Goal: Navigation & Orientation: Find specific page/section

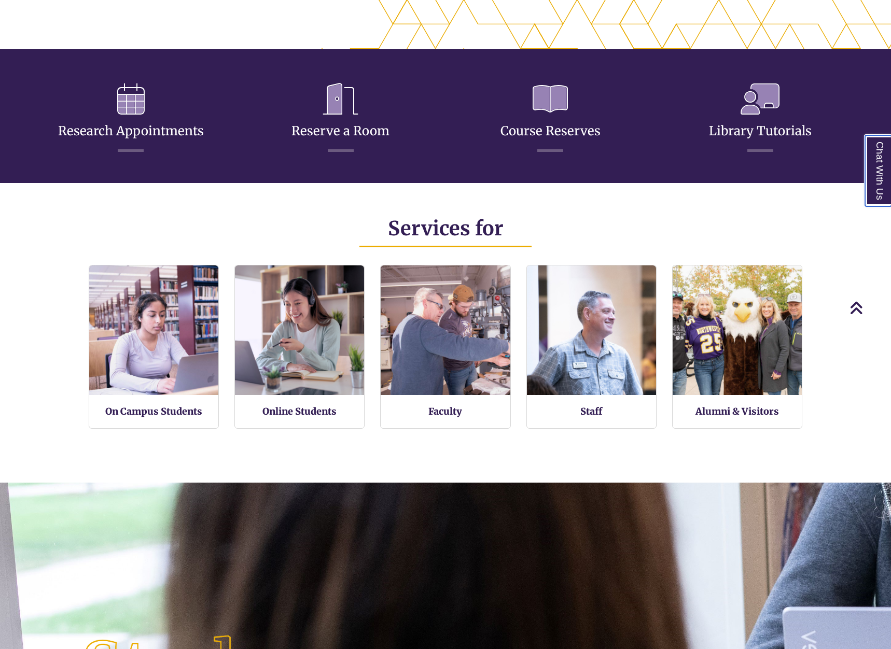
scroll to position [244, 891]
click at [25, 315] on div "On Campus Students Online Students Faculty Staff Alumni & Visitors" at bounding box center [445, 351] width 875 height 172
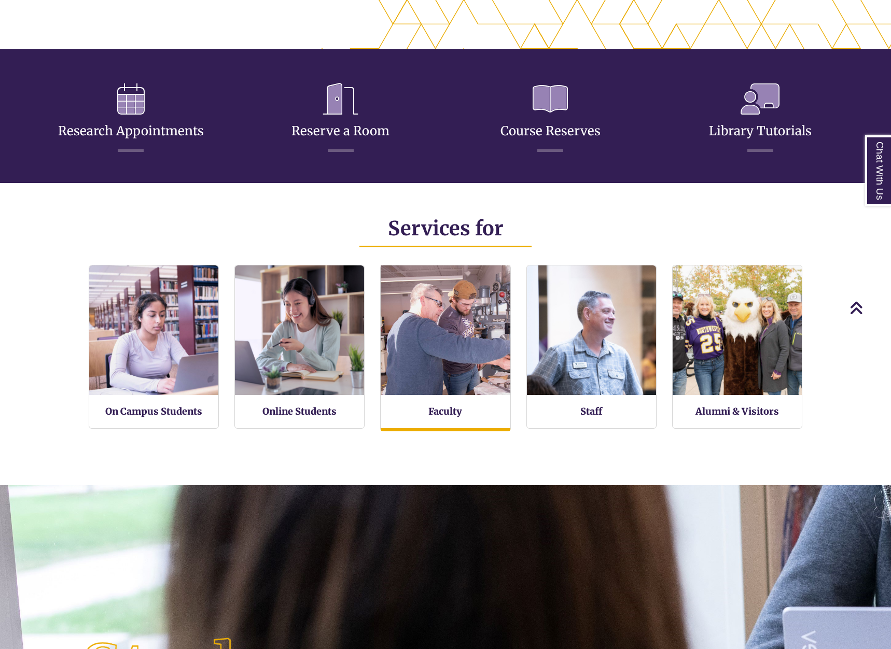
scroll to position [246, 891]
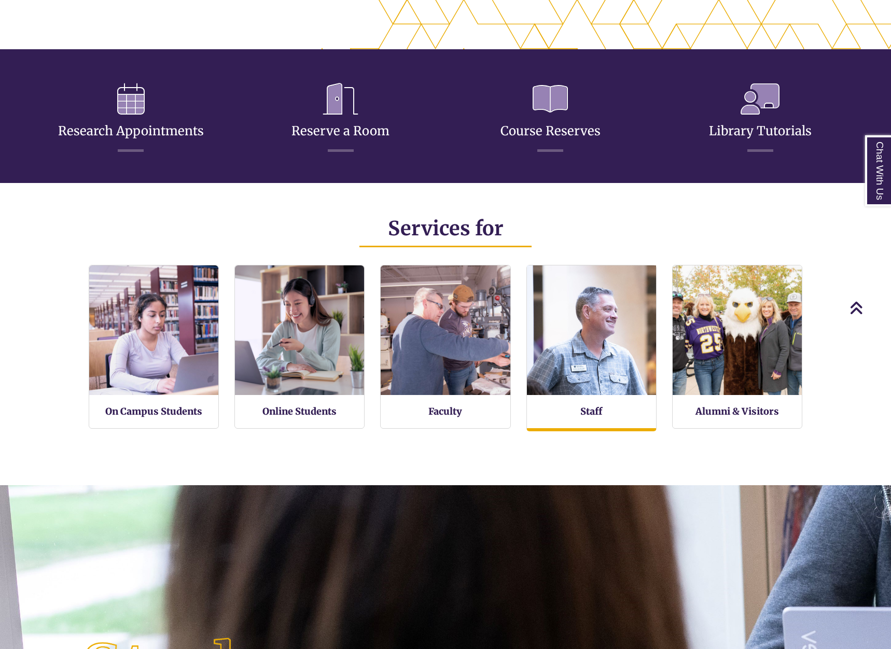
click at [631, 364] on img at bounding box center [591, 330] width 142 height 142
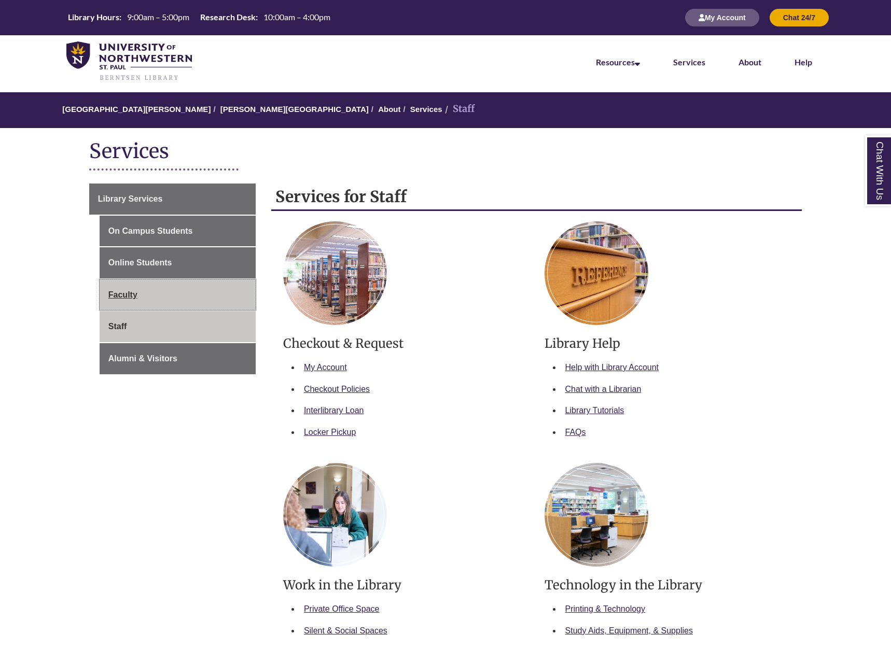
click at [147, 292] on link "Faculty" at bounding box center [178, 295] width 156 height 31
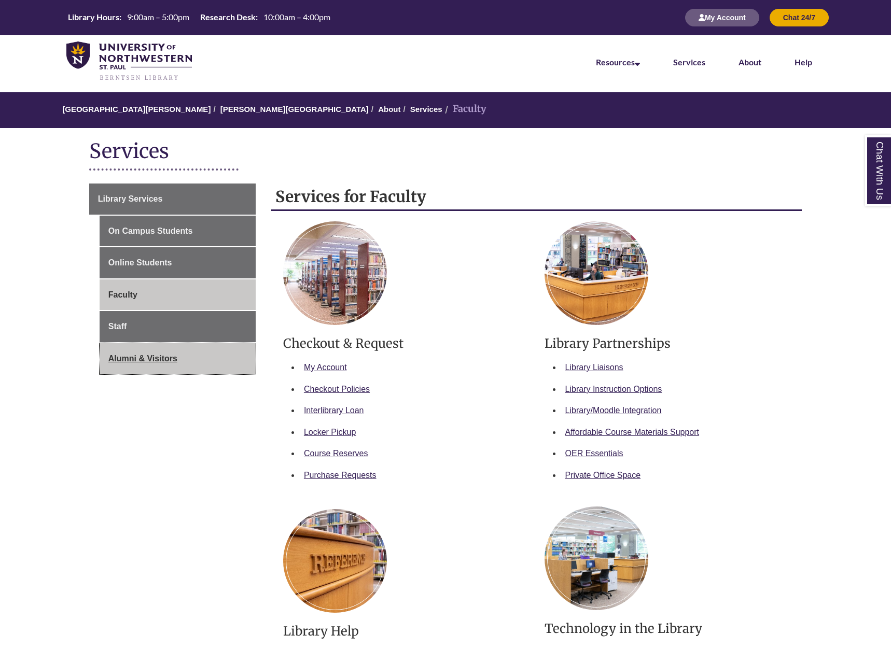
click at [186, 356] on link "Alumni & Visitors" at bounding box center [178, 358] width 156 height 31
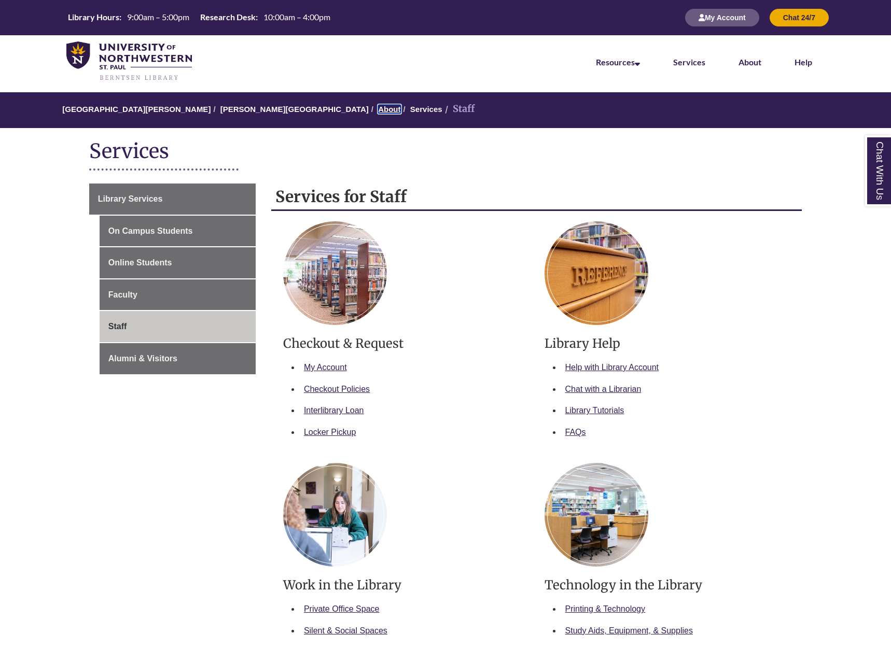
click at [378, 108] on link "About" at bounding box center [389, 109] width 22 height 9
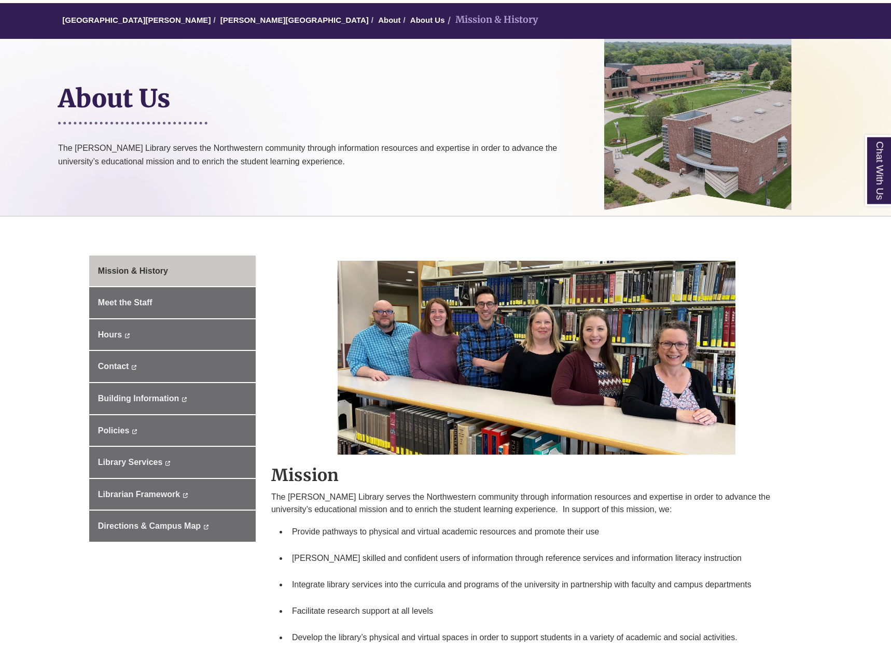
scroll to position [106, 0]
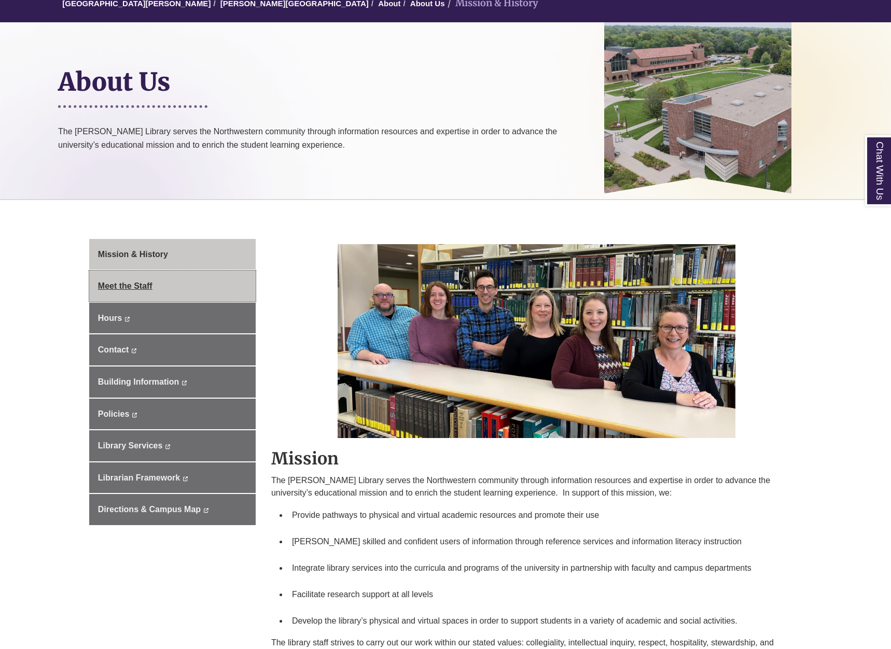
click at [164, 281] on link "Meet the Staff" at bounding box center [172, 286] width 166 height 31
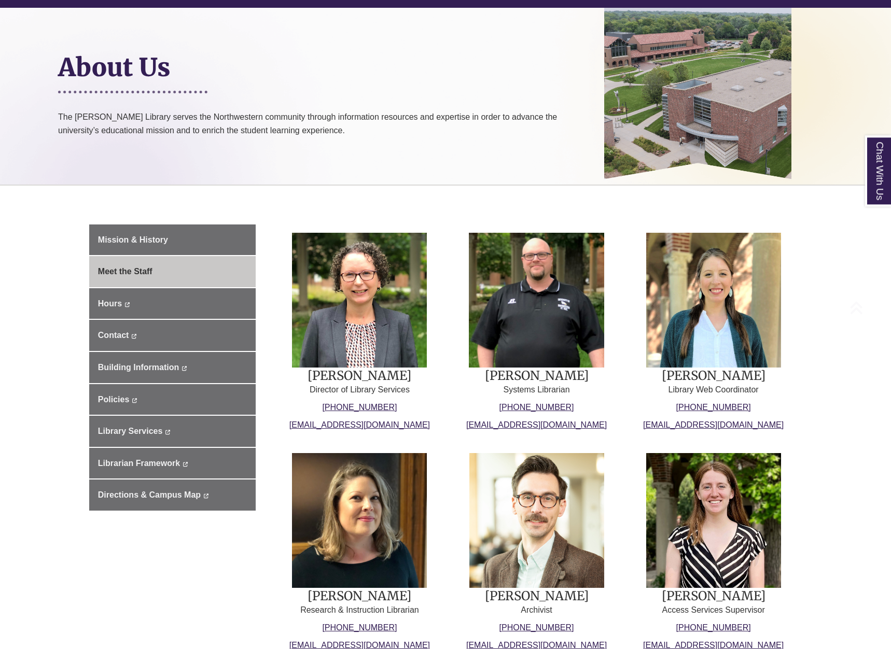
scroll to position [159, 0]
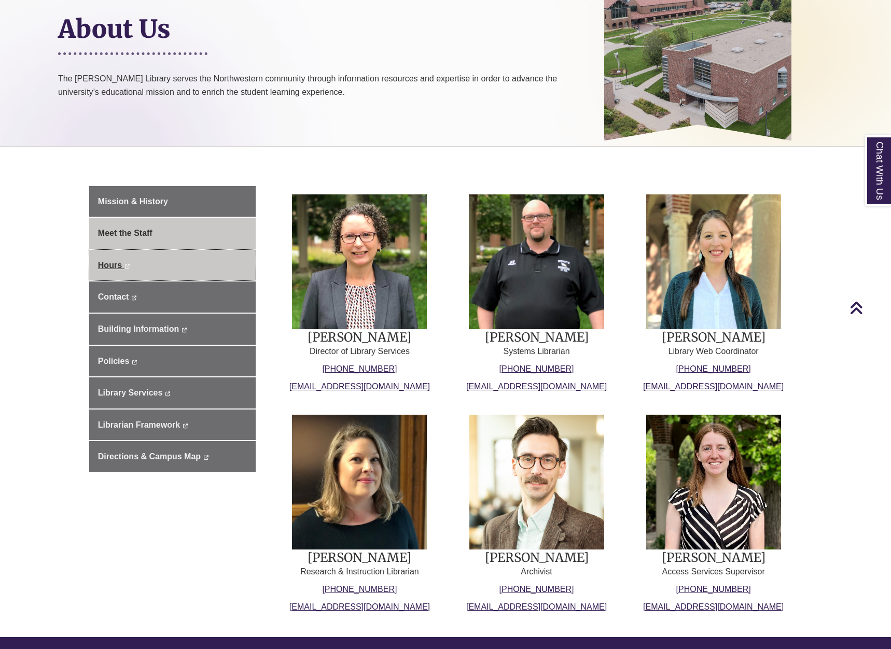
click at [156, 275] on link "Hours This link opens in a new window This link opens in a new window" at bounding box center [172, 265] width 166 height 31
click at [67, 314] on body "Skip to Main Content Library Hours: 9:00am – 5:00pm Research Desk: 10:00am – 4:…" at bounding box center [445, 402] width 891 height 1123
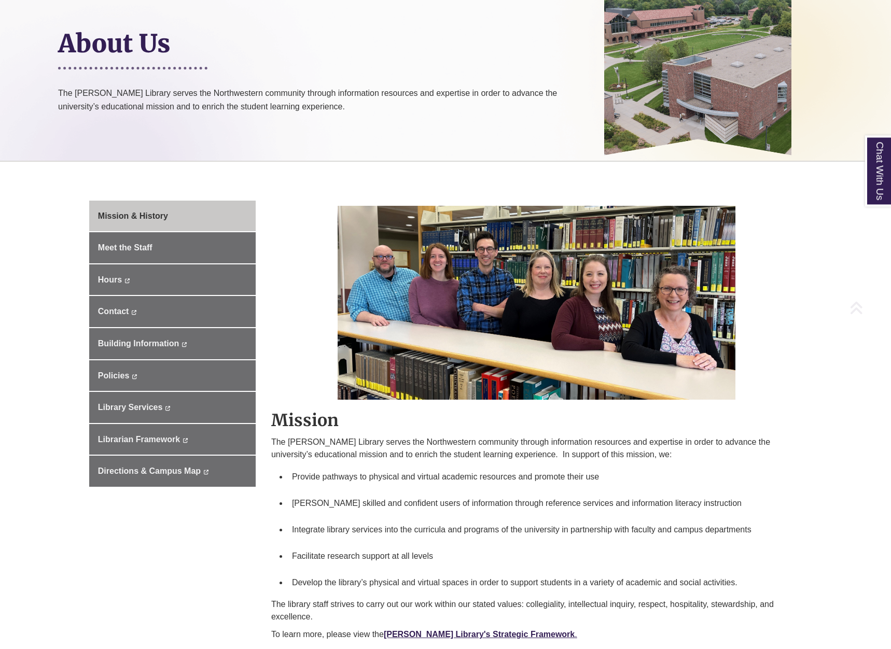
scroll to position [159, 0]
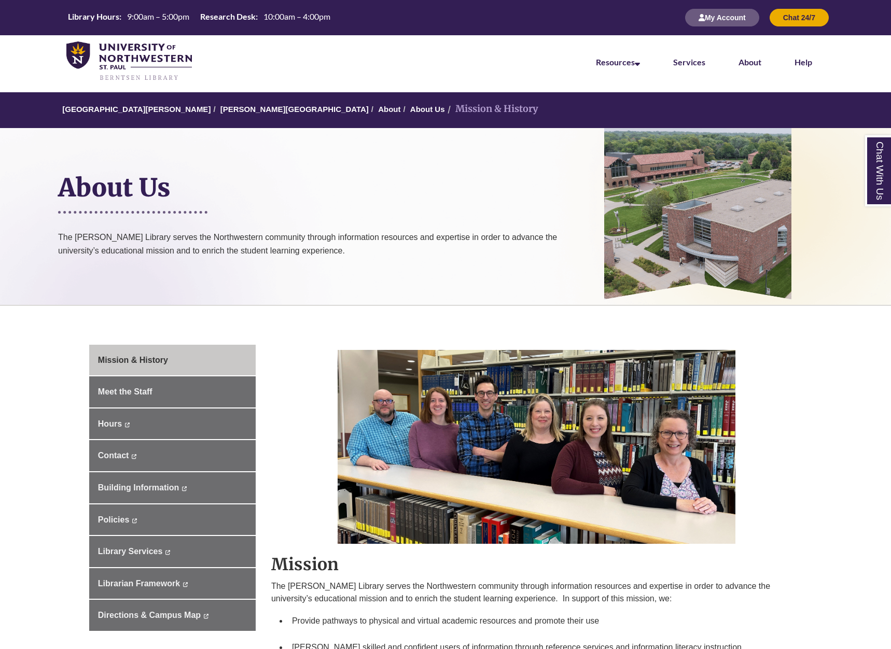
scroll to position [159, 0]
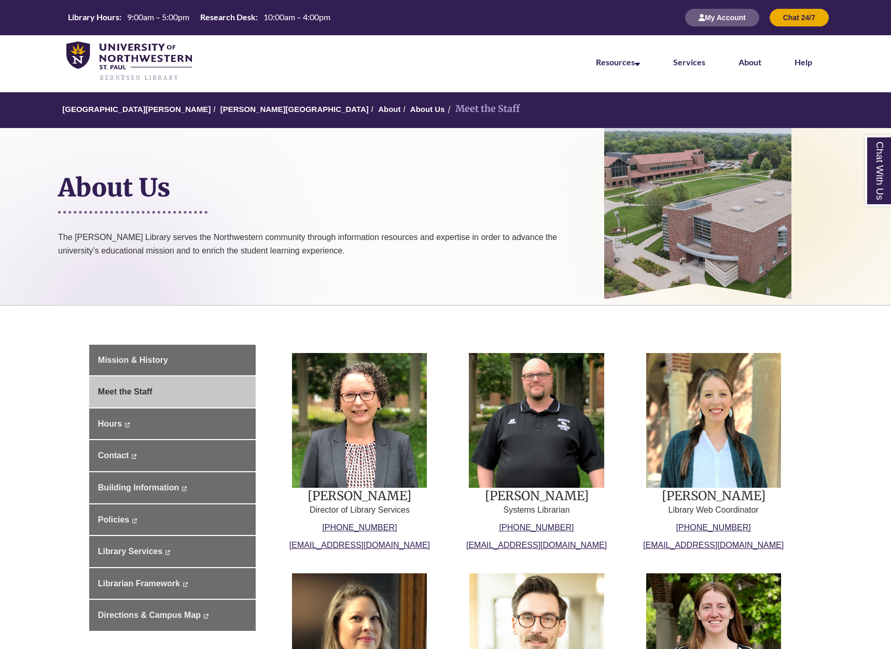
scroll to position [159, 0]
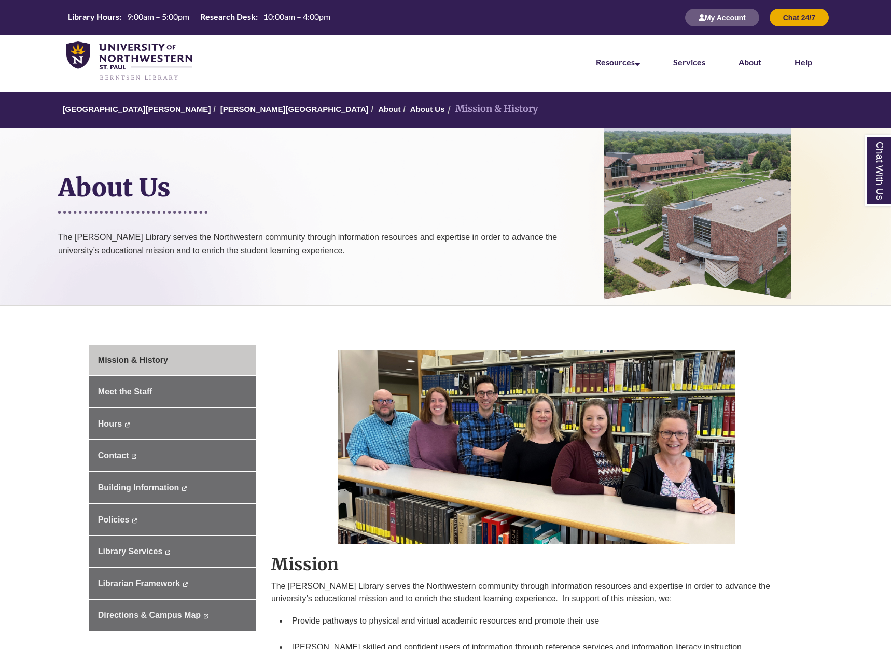
scroll to position [159, 0]
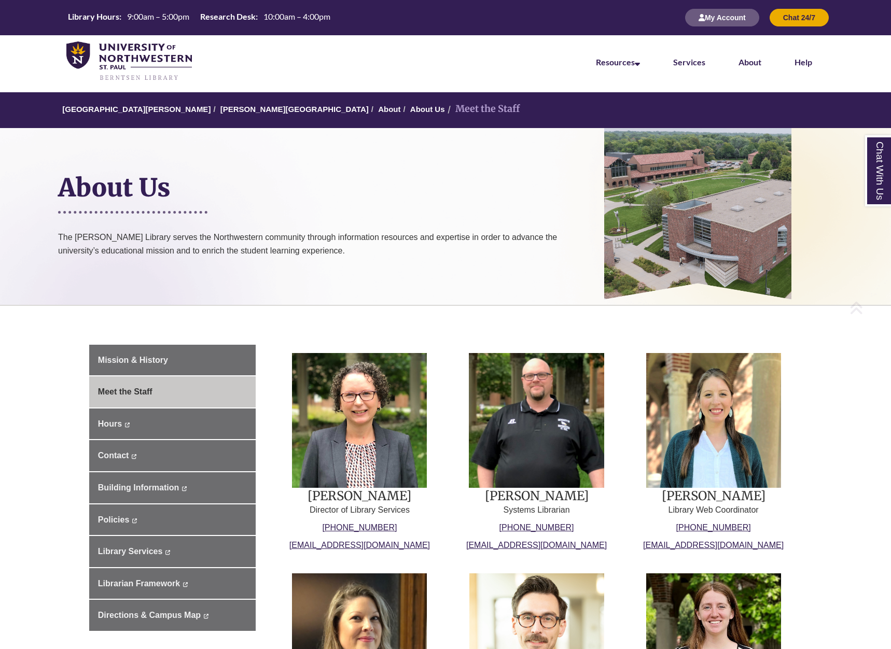
scroll to position [159, 0]
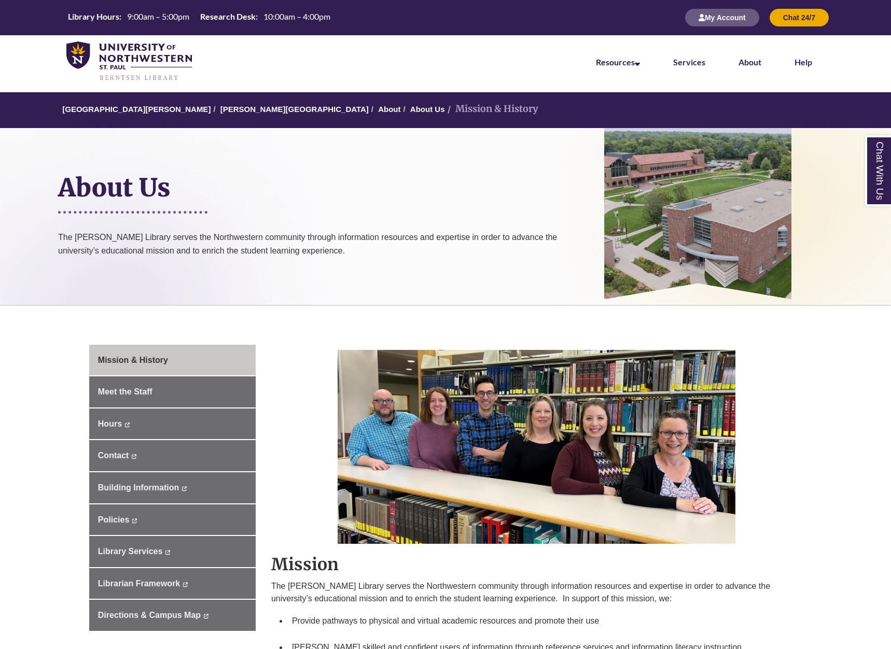
scroll to position [159, 0]
